Goal: Information Seeking & Learning: Understand process/instructions

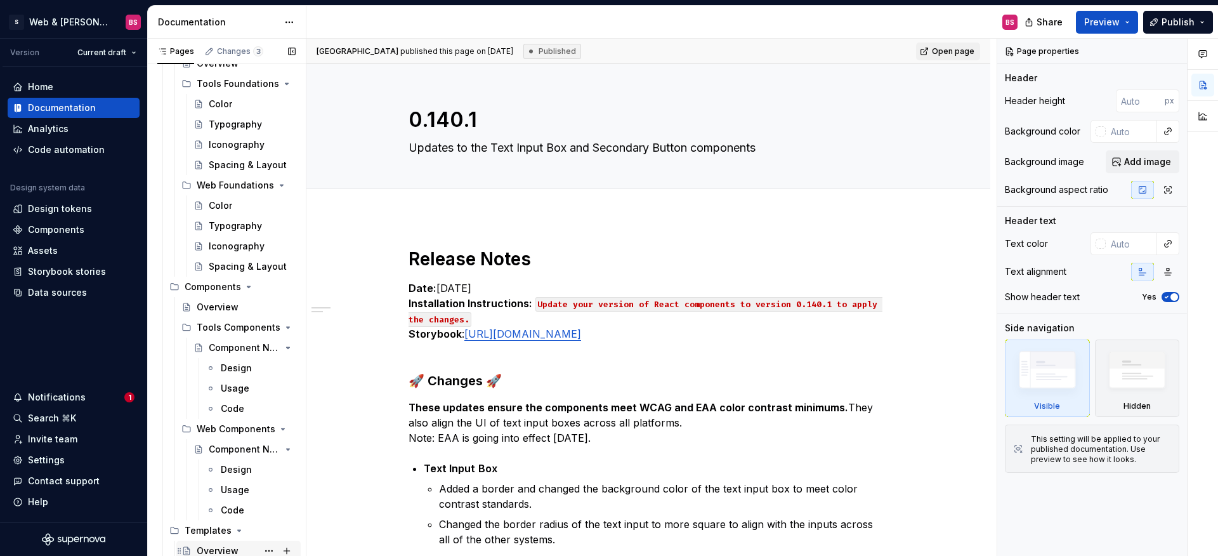
scroll to position [3371, 0]
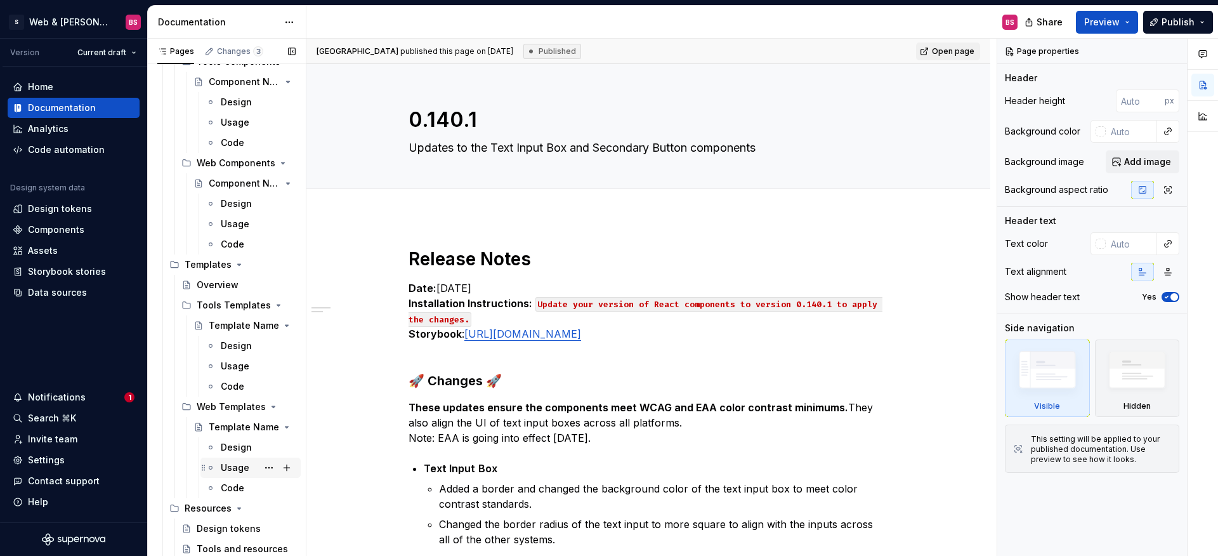
click at [223, 475] on div "Usage" at bounding box center [258, 468] width 75 height 18
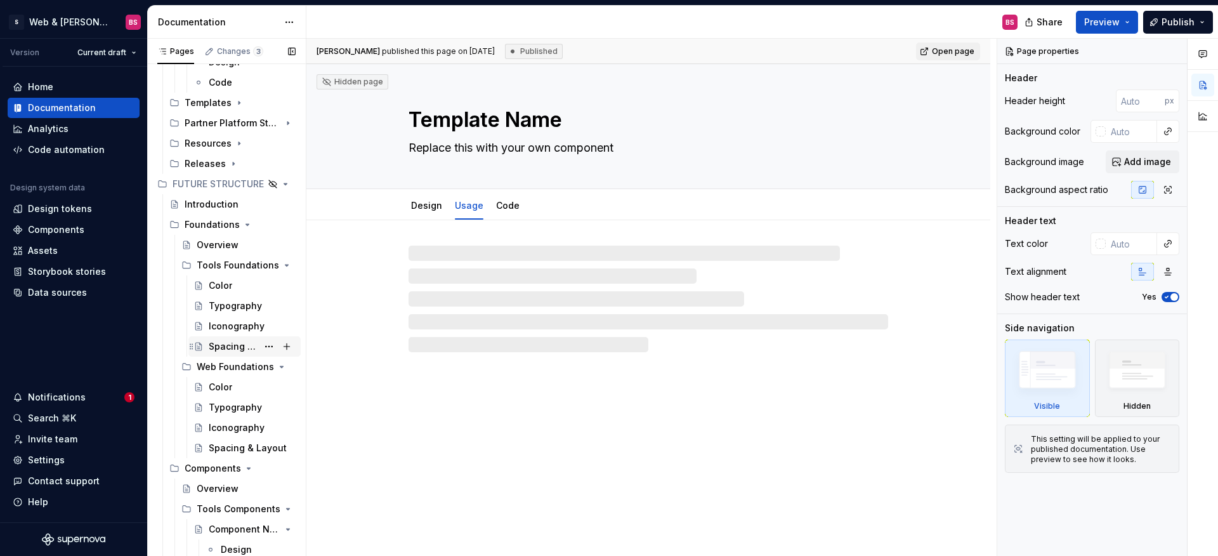
scroll to position [2728, 0]
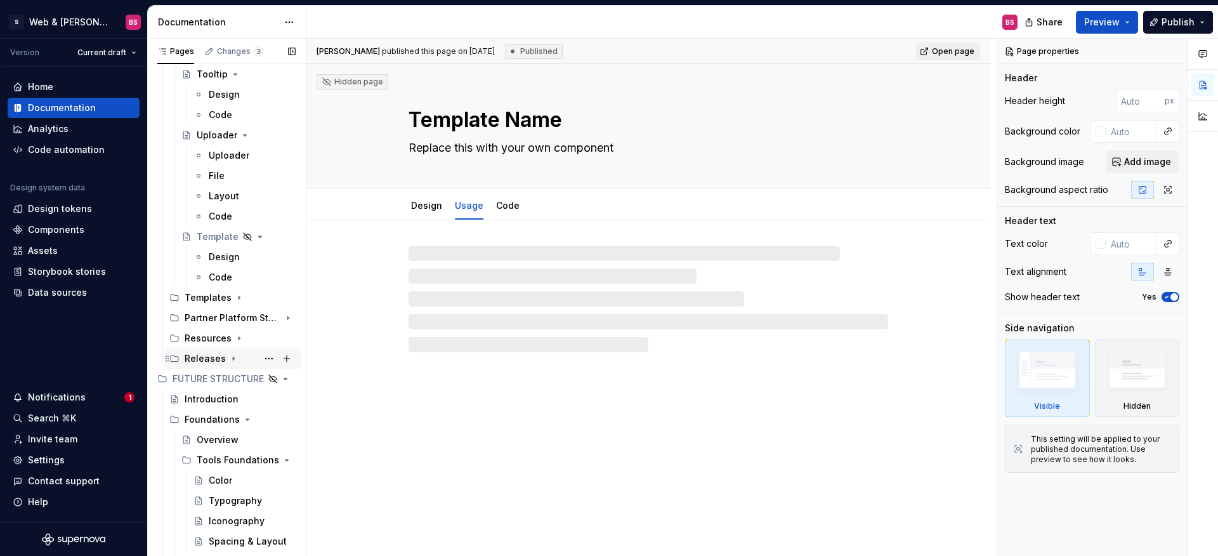
click at [215, 365] on div "Releases" at bounding box center [240, 359] width 111 height 18
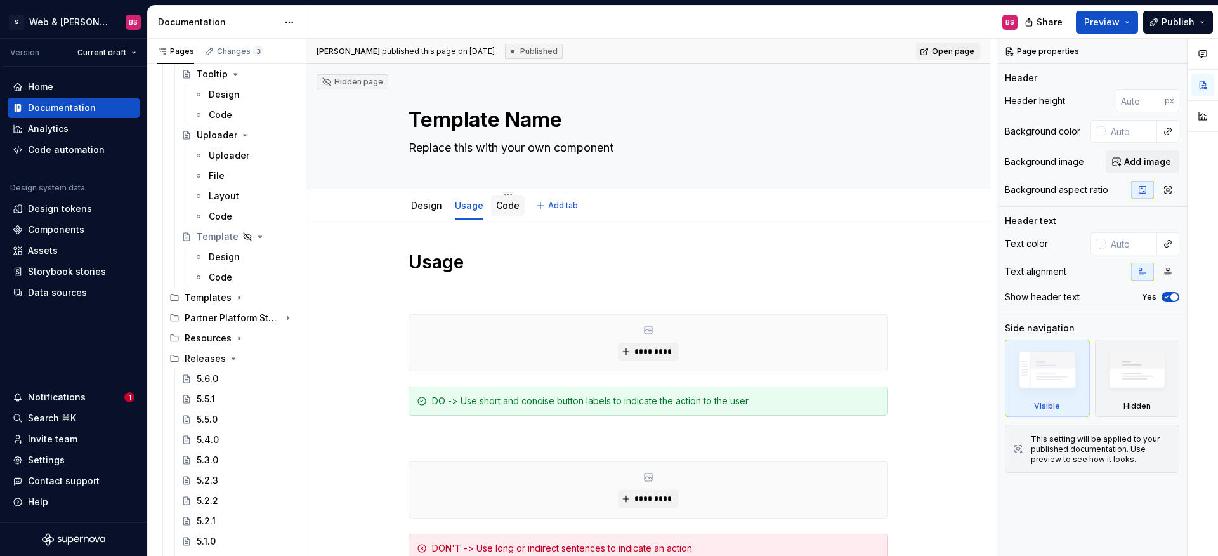
click at [503, 205] on link "Code" at bounding box center [507, 205] width 23 height 11
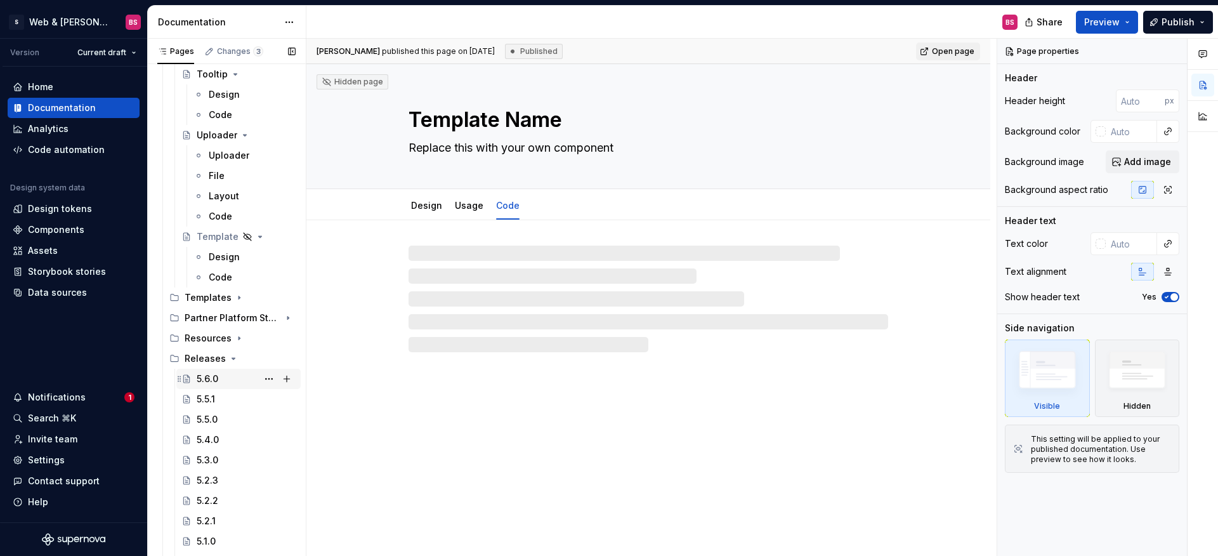
click at [209, 371] on div "5.6.0" at bounding box center [246, 379] width 99 height 18
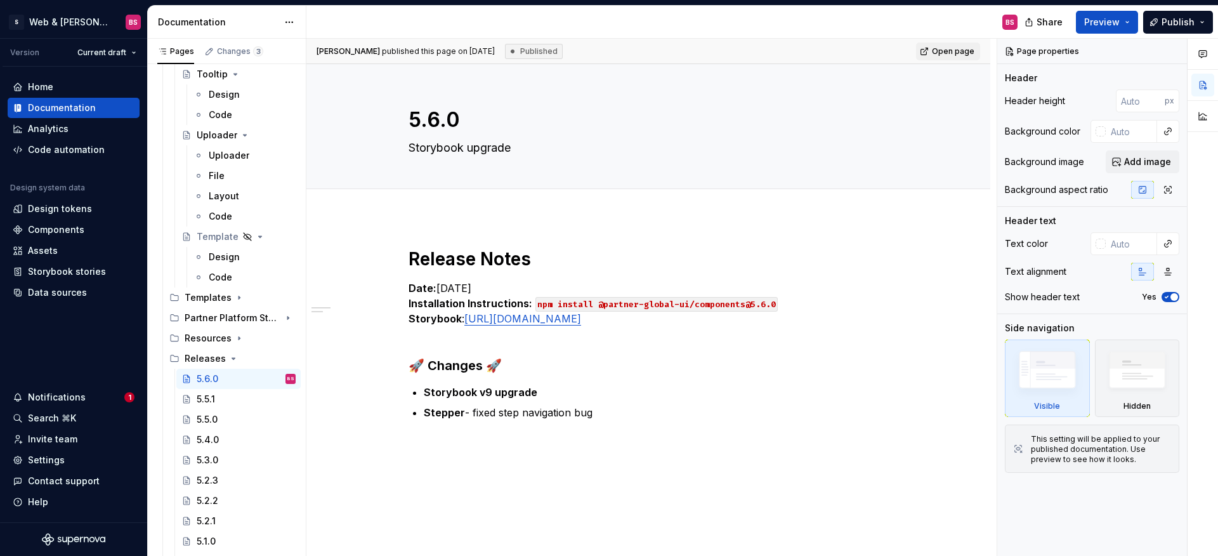
type textarea "*"
